Goal: Task Accomplishment & Management: Use online tool/utility

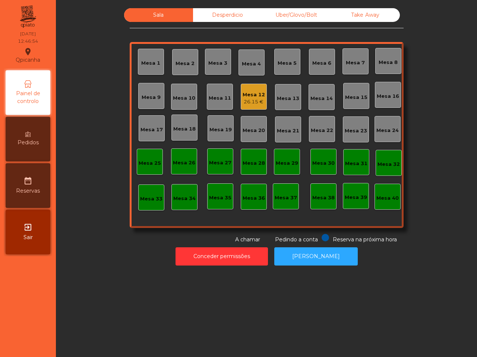
drag, startPoint x: 0, startPoint y: 0, endPoint x: 375, endPoint y: 262, distance: 457.6
click at [376, 279] on div "Sala Desperdicio Uber/Glovo/Bolt Take Away Mesa 1 Mesa 2 Mesa 3 Mesa 4 [GEOGRAP…" at bounding box center [266, 178] width 421 height 357
click at [249, 97] on div "Mesa 12" at bounding box center [253, 94] width 22 height 7
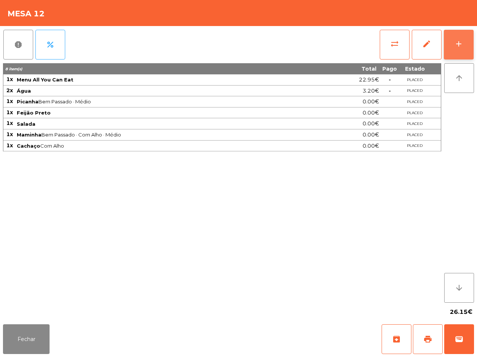
drag, startPoint x: 466, startPoint y: 45, endPoint x: 462, endPoint y: 44, distance: 4.4
click at [464, 45] on button "add" at bounding box center [458, 45] width 30 height 30
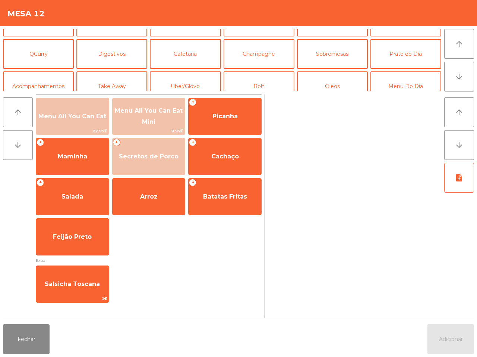
scroll to position [64, 0]
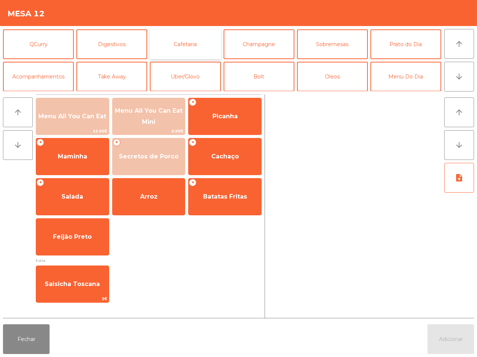
click at [177, 44] on button "Cafetaria" at bounding box center [185, 44] width 71 height 30
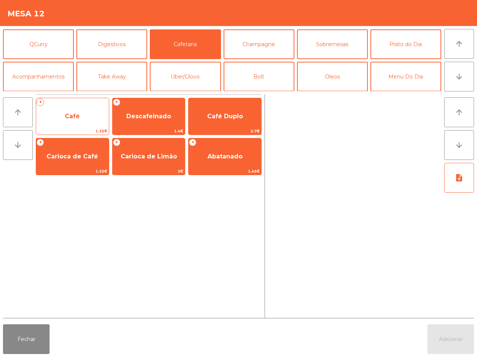
click at [99, 116] on span "Café" at bounding box center [72, 116] width 73 height 20
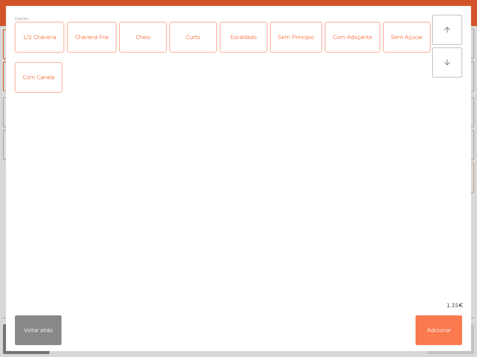
click at [431, 330] on button "Adicionar" at bounding box center [438, 331] width 47 height 30
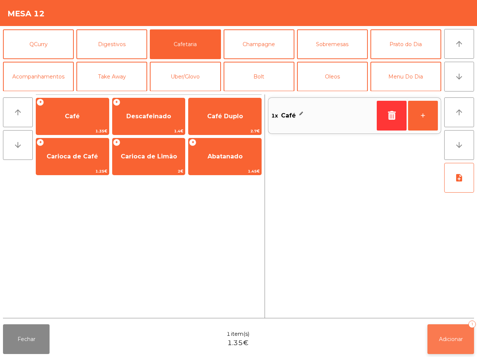
click at [442, 333] on button "Adicionar 1" at bounding box center [450, 340] width 47 height 30
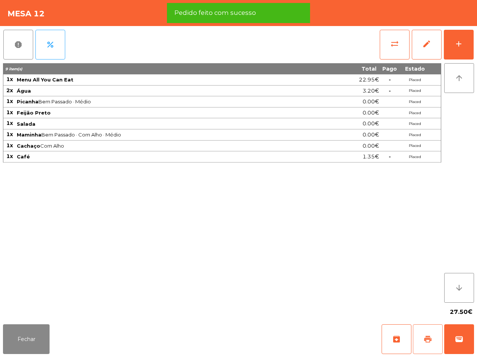
click at [427, 341] on span "print" at bounding box center [427, 339] width 9 height 9
